Goal: Find specific page/section: Find specific page/section

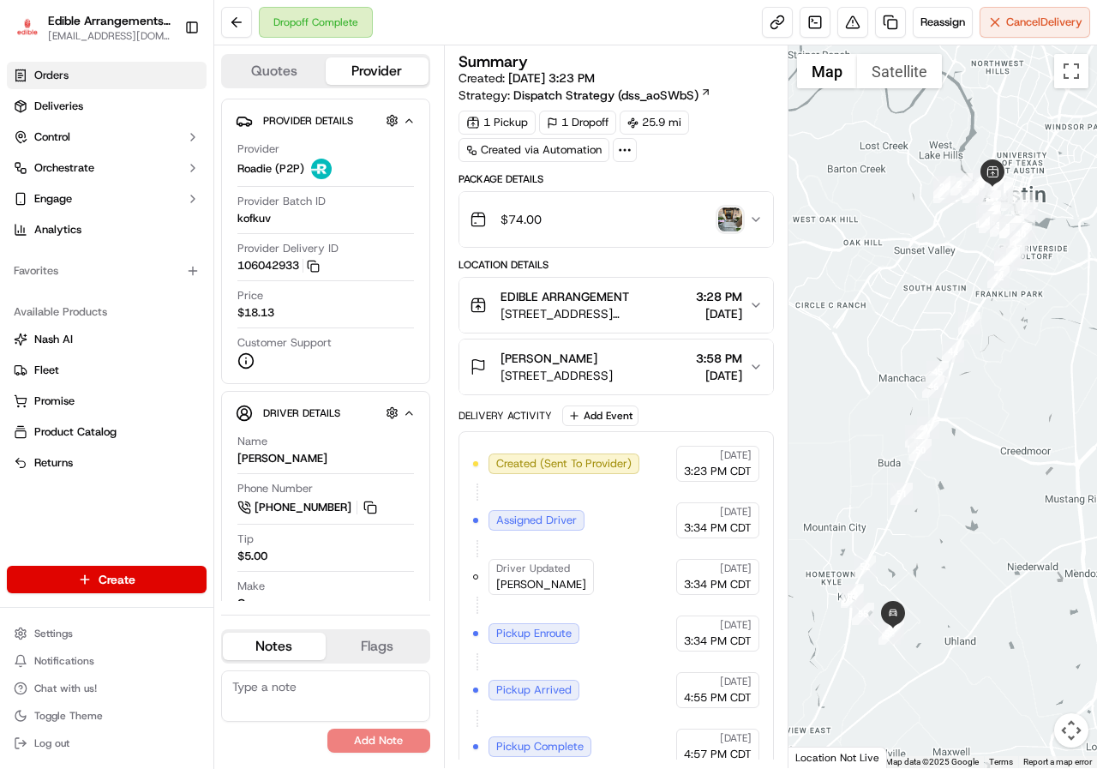
click at [113, 70] on link "Orders" at bounding box center [107, 75] width 200 height 27
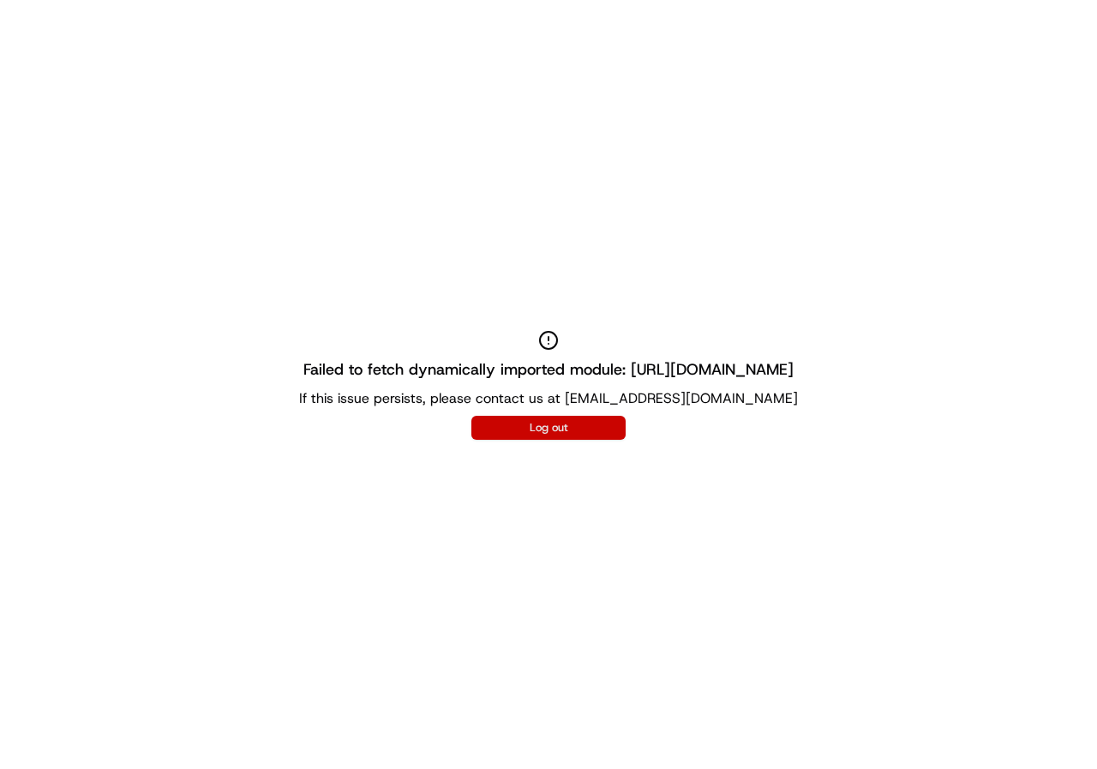
click at [556, 423] on button "Log out" at bounding box center [548, 428] width 154 height 24
